Goal: Transaction & Acquisition: Purchase product/service

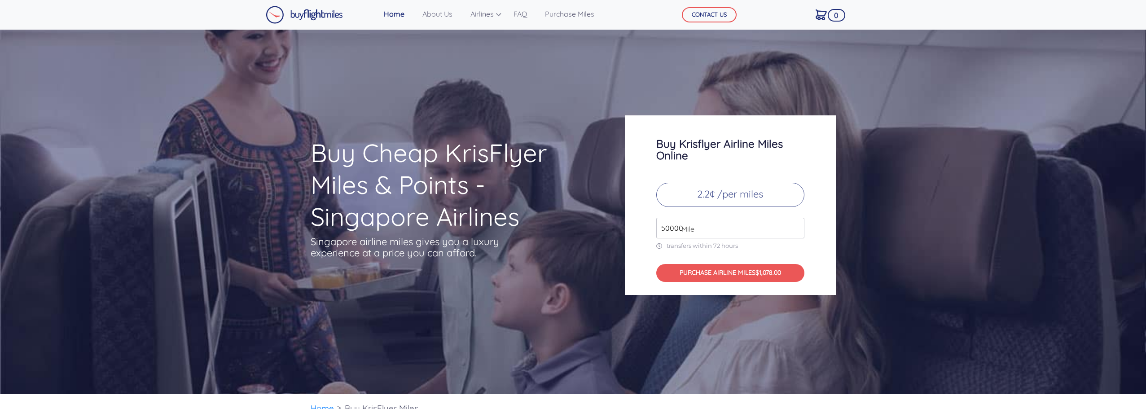
click at [796, 226] on input "50000" at bounding box center [730, 228] width 148 height 21
click at [796, 225] on input "51000" at bounding box center [730, 228] width 148 height 21
drag, startPoint x: 683, startPoint y: 227, endPoint x: 615, endPoint y: 226, distance: 67.8
click at [615, 226] on div "Buy Cheap KrisFlyer Miles & Points - Singapore Airlines Singapore airline miles…" at bounding box center [573, 205] width 539 height 180
drag, startPoint x: 709, startPoint y: 230, endPoint x: 689, endPoint y: 236, distance: 21.3
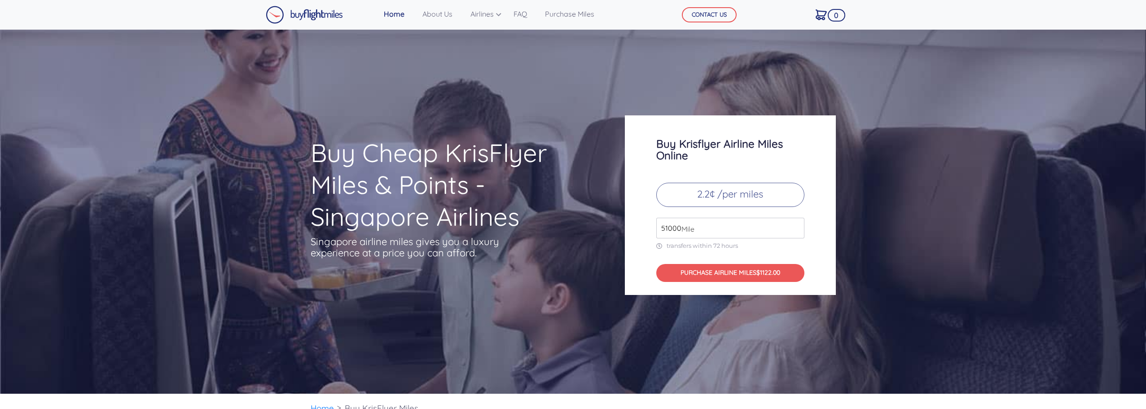
click at [709, 230] on input "51000" at bounding box center [730, 228] width 148 height 21
drag, startPoint x: 679, startPoint y: 227, endPoint x: 683, endPoint y: 229, distance: 5.0
click at [679, 226] on span "Mile" at bounding box center [686, 228] width 18 height 11
click at [724, 226] on input "51000" at bounding box center [730, 228] width 148 height 21
type input "5"
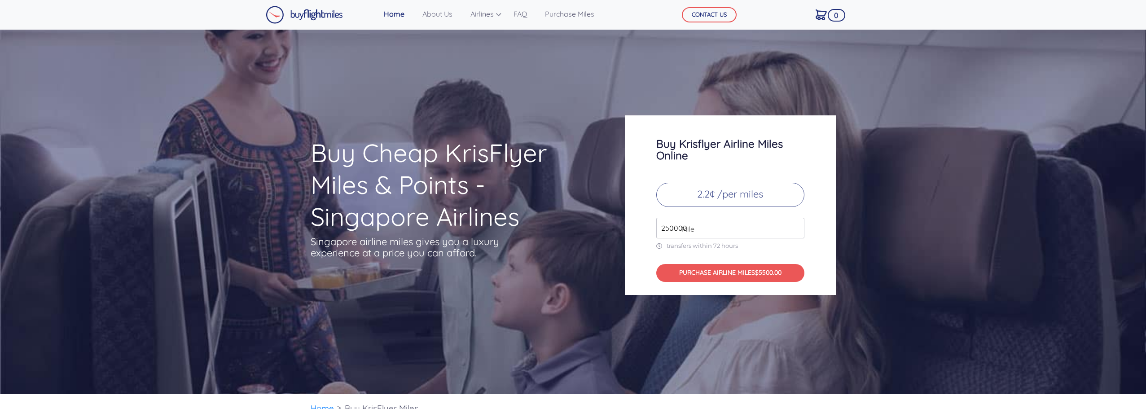
type input "250000"
click at [759, 249] on p "transfers within 72 hours" at bounding box center [730, 246] width 148 height 8
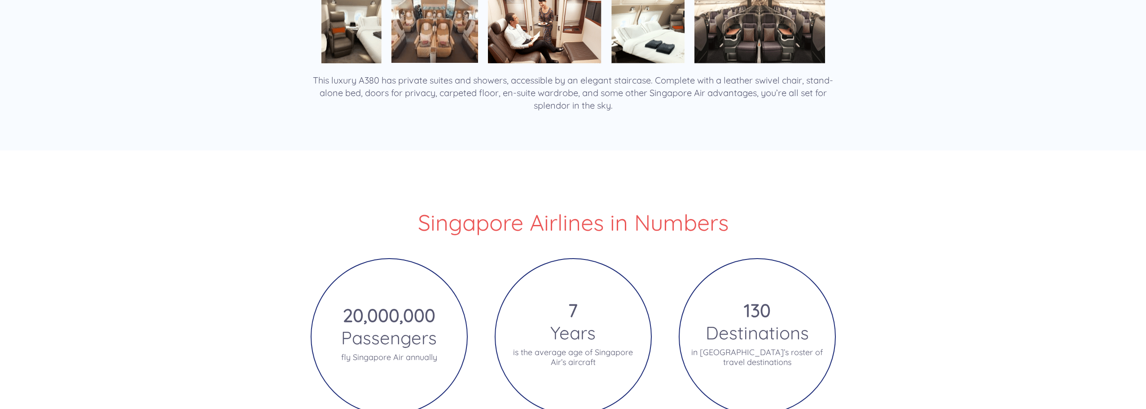
scroll to position [1571, 0]
